Goal: Task Accomplishment & Management: Manage account settings

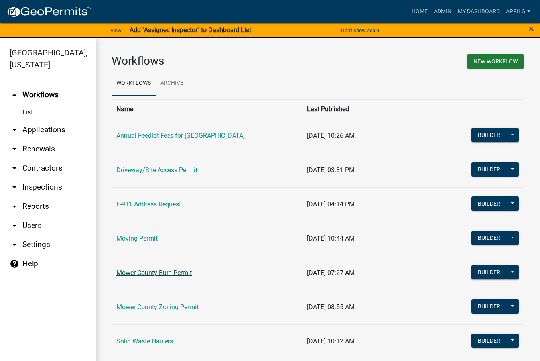
click at [142, 272] on link "Mower County Burn Permit" at bounding box center [153, 273] width 75 height 8
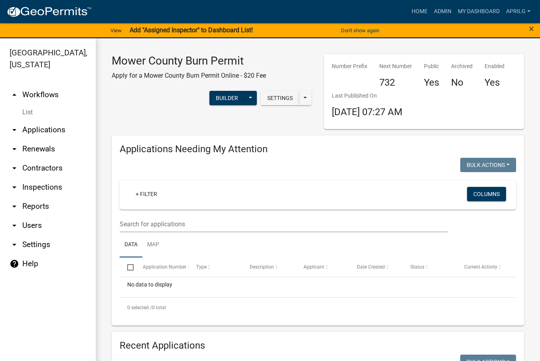
select select "1: 25"
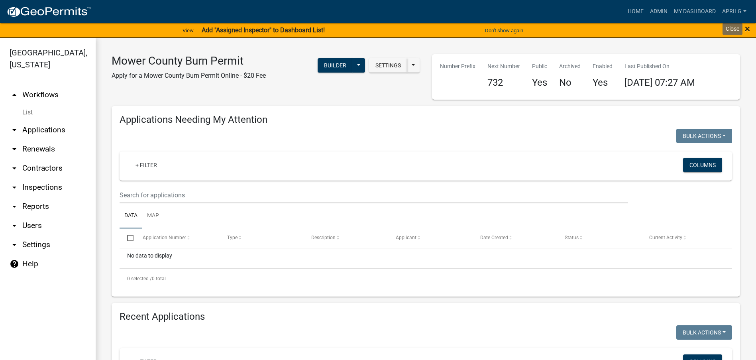
click at [540, 28] on span "×" at bounding box center [747, 28] width 5 height 11
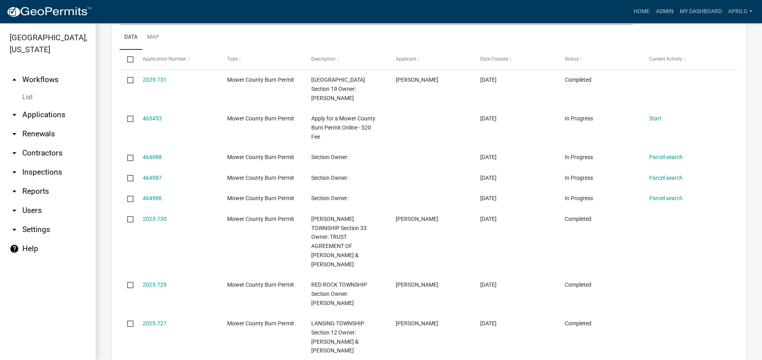
scroll to position [359, 0]
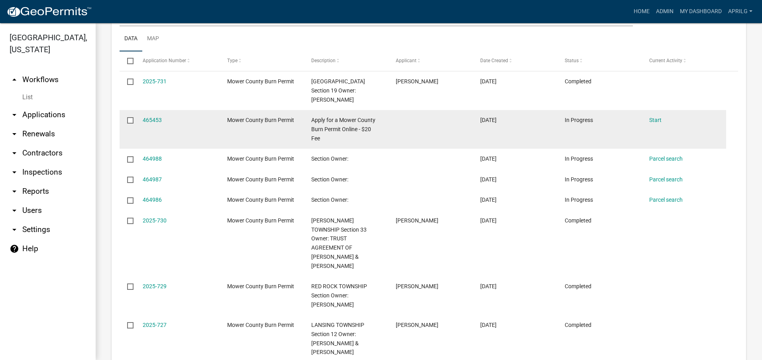
click at [130, 118] on input "checkbox" at bounding box center [129, 119] width 5 height 5
checkbox input "true"
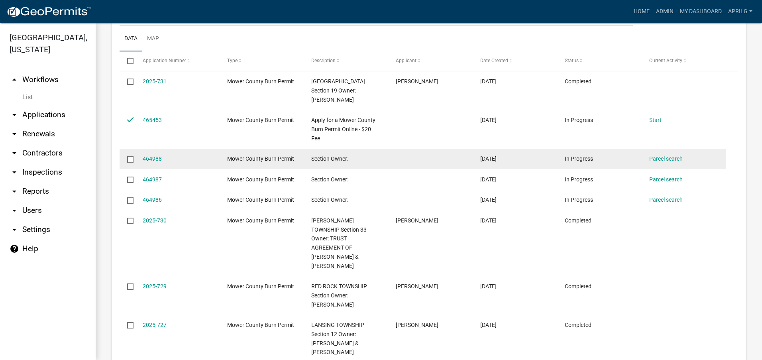
click at [132, 159] on input "checkbox" at bounding box center [129, 158] width 5 height 5
checkbox input "true"
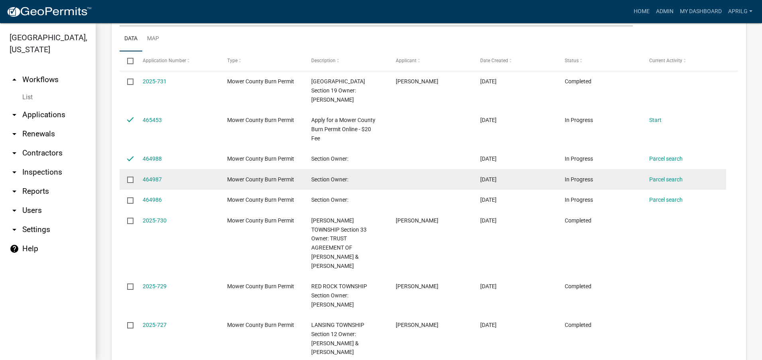
click at [130, 181] on input "checkbox" at bounding box center [129, 179] width 5 height 5
checkbox input "true"
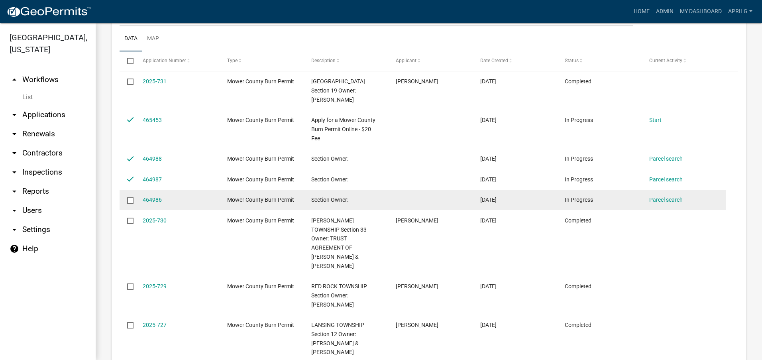
click at [130, 202] on input "checkbox" at bounding box center [129, 199] width 5 height 5
checkbox input "true"
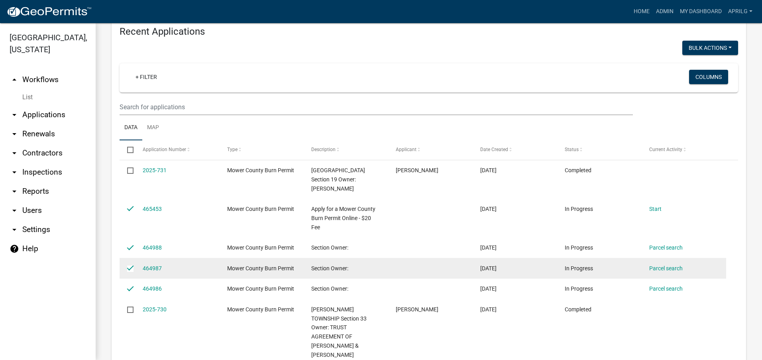
scroll to position [239, 0]
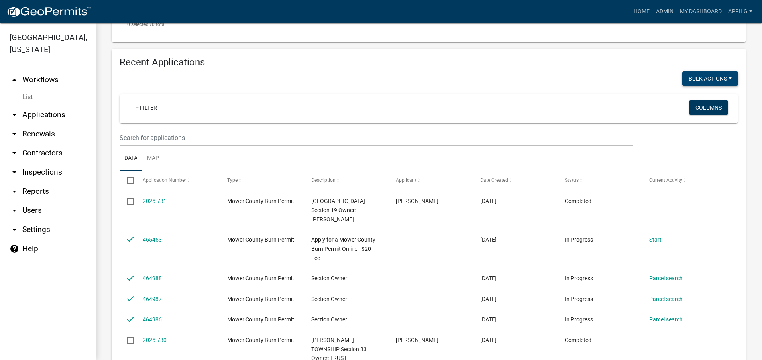
click at [540, 100] on button "Void" at bounding box center [707, 99] width 64 height 19
checkbox input "false"
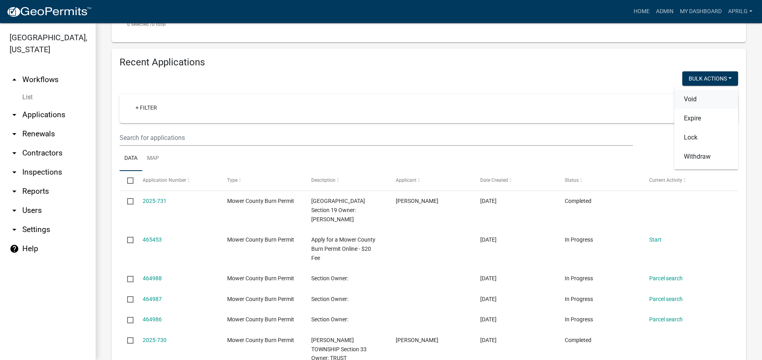
checkbox input "false"
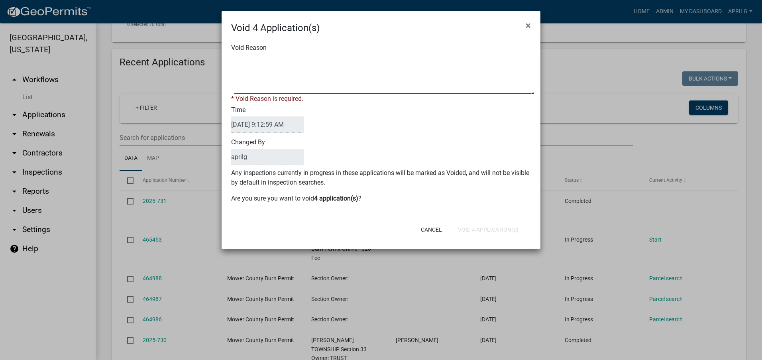
click at [254, 81] on textarea "Void Reason" at bounding box center [384, 74] width 300 height 40
type textarea "Incomplete"
click at [476, 231] on form "Void 4 Application(s) × Void Reason * Void Reason is required. Time [DATE] 9:12…" at bounding box center [381, 126] width 319 height 230
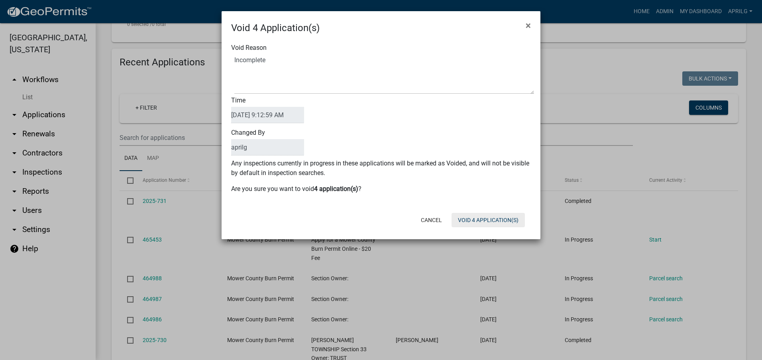
click at [481, 220] on button "Void 4 Application(s)" at bounding box center [488, 220] width 73 height 14
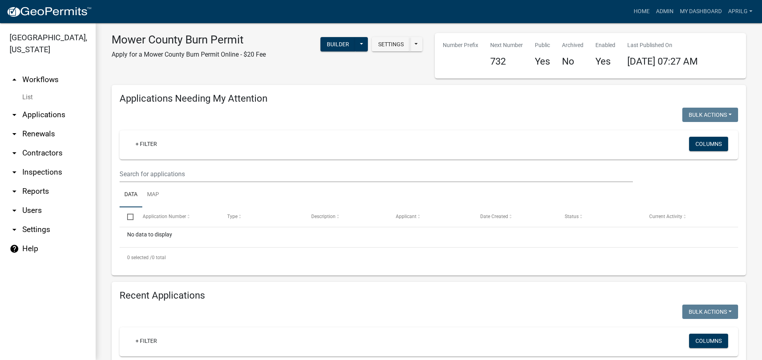
scroll to position [0, 0]
